Goal: Complete application form

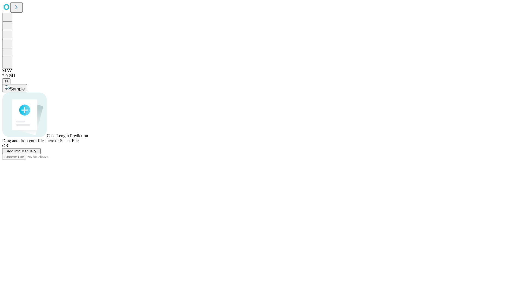
click at [36, 153] on span "Add Info Manually" at bounding box center [21, 151] width 29 height 4
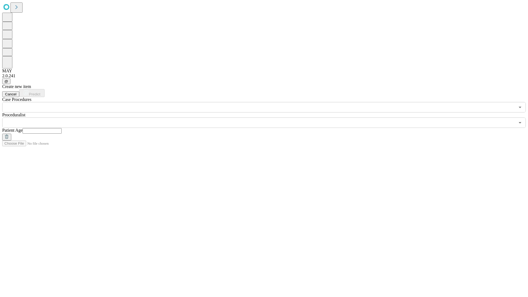
click at [62, 128] on input "text" at bounding box center [42, 131] width 39 height 6
type input "**"
click at [268, 118] on input "text" at bounding box center [258, 123] width 513 height 10
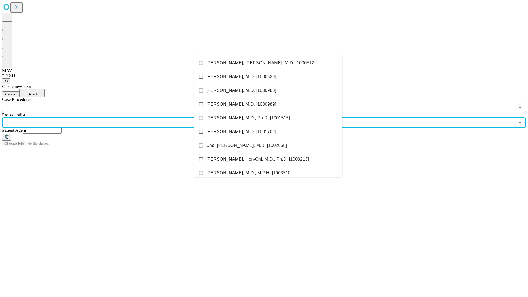
click at [268, 63] on li "[PERSON_NAME], [PERSON_NAME], M.D. [1000512]" at bounding box center [268, 63] width 149 height 14
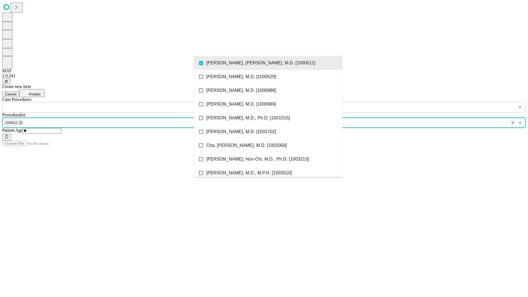
click at [116, 102] on input "text" at bounding box center [258, 107] width 513 height 10
